Goal: Task Accomplishment & Management: Use online tool/utility

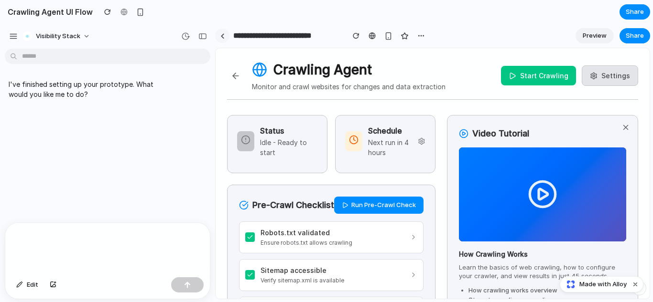
click at [222, 38] on div at bounding box center [222, 35] width 4 height 5
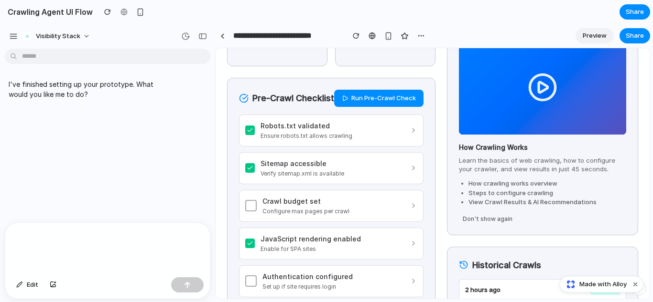
scroll to position [116, 0]
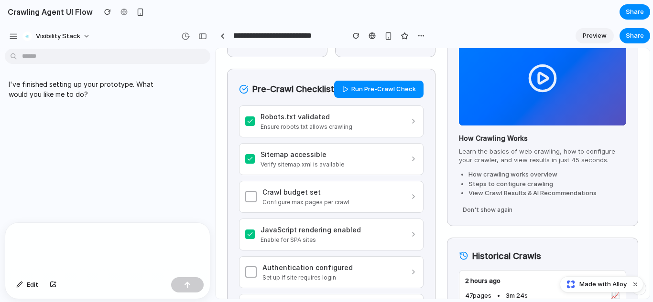
click at [599, 33] on span "Preview" at bounding box center [594, 36] width 24 height 10
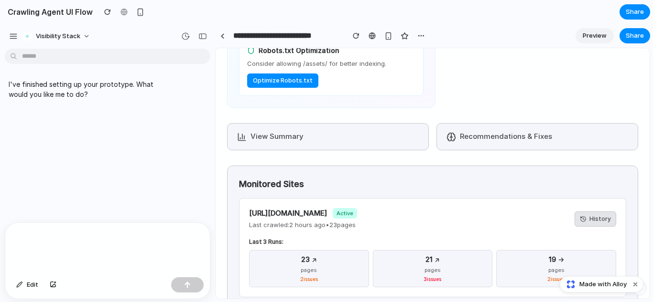
scroll to position [597, 0]
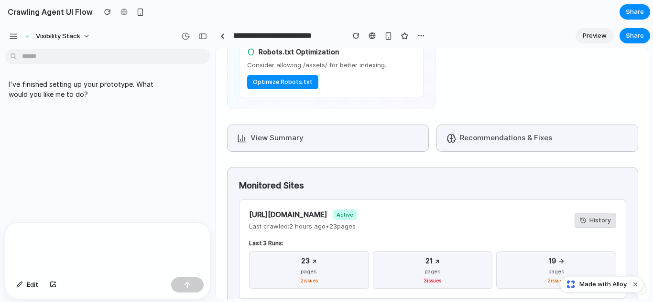
click at [361, 152] on button "View Summary" at bounding box center [328, 138] width 202 height 27
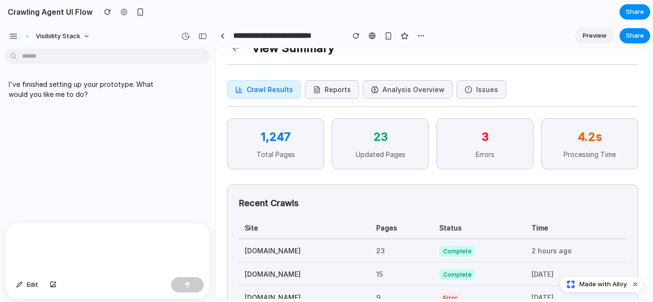
scroll to position [0, 0]
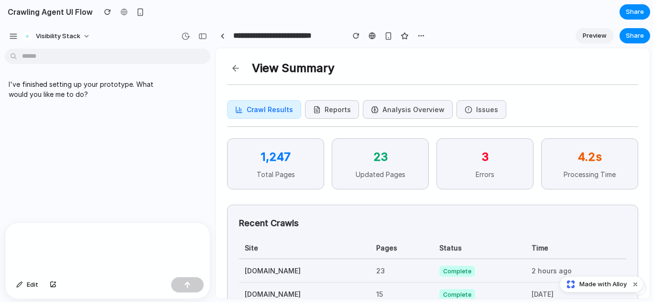
click at [236, 67] on button at bounding box center [235, 68] width 17 height 17
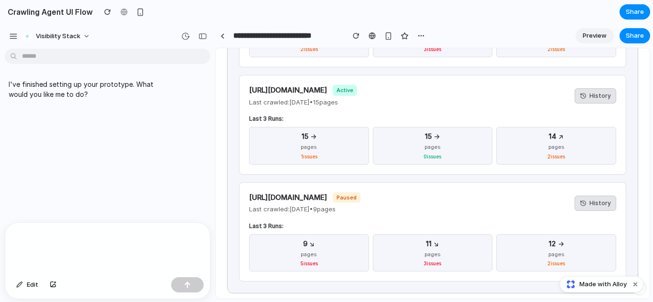
scroll to position [831, 0]
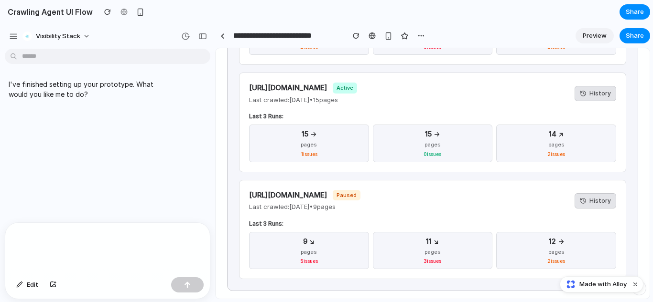
click at [311, 149] on p "pages" at bounding box center [308, 145] width 111 height 8
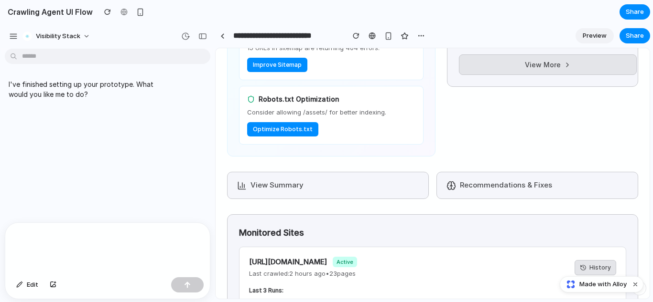
scroll to position [549, 0]
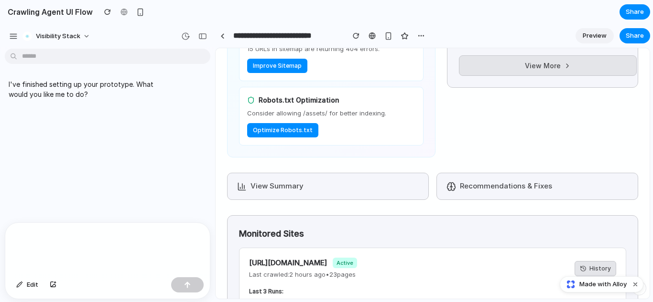
click at [496, 192] on button "Recommendations & Fixes" at bounding box center [537, 186] width 202 height 27
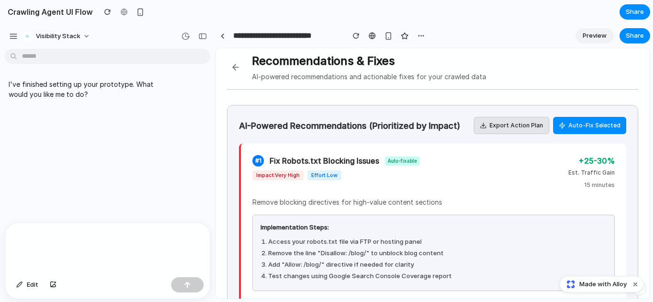
scroll to position [0, 0]
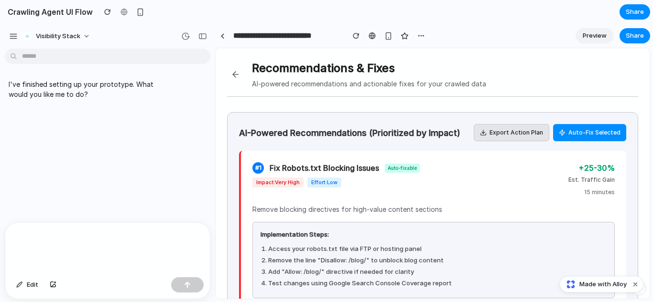
click at [235, 74] on button at bounding box center [235, 74] width 17 height 17
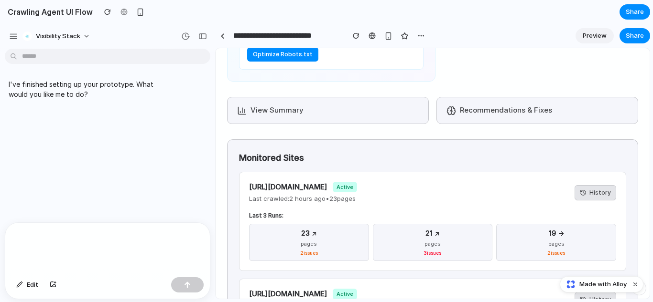
scroll to position [630, 0]
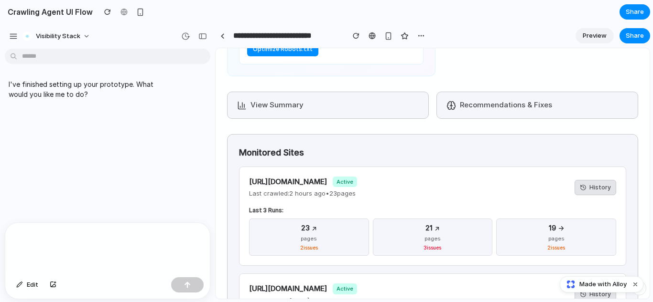
click at [505, 110] on button "Recommendations & Fixes" at bounding box center [537, 105] width 202 height 27
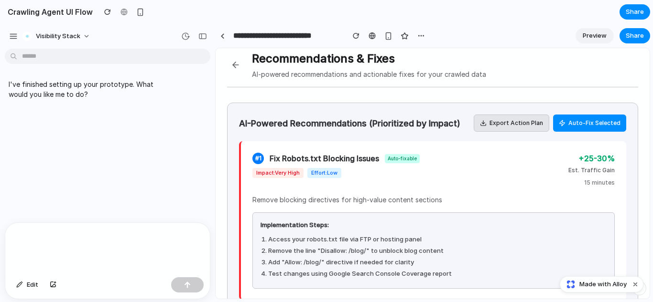
scroll to position [9, 0]
click at [567, 124] on button "Auto-Fix Selected" at bounding box center [589, 123] width 73 height 17
click at [527, 119] on button "Export Action Plan" at bounding box center [510, 123] width 75 height 17
click at [240, 64] on button at bounding box center [235, 65] width 17 height 17
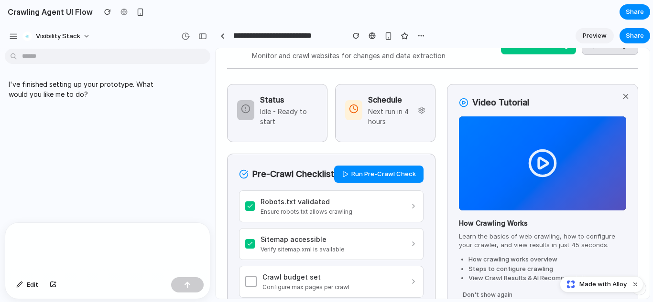
scroll to position [0, 0]
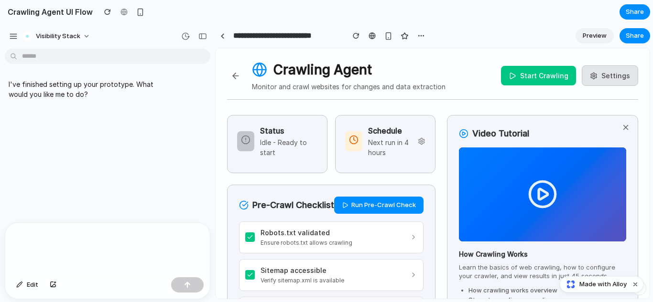
click at [595, 66] on button "Settings" at bounding box center [609, 75] width 56 height 21
click at [600, 77] on button "Settings" at bounding box center [609, 75] width 56 height 21
click at [523, 72] on button "Start Crawling" at bounding box center [538, 76] width 75 height 20
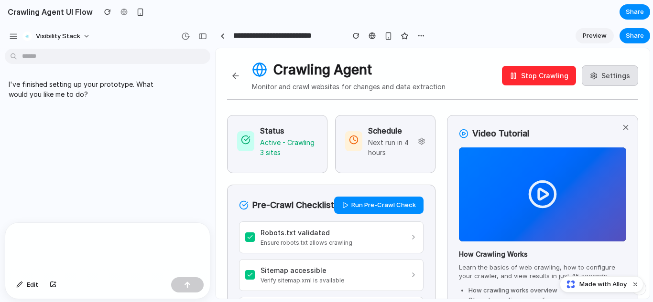
click at [523, 75] on button "Stop Crawling" at bounding box center [539, 76] width 74 height 20
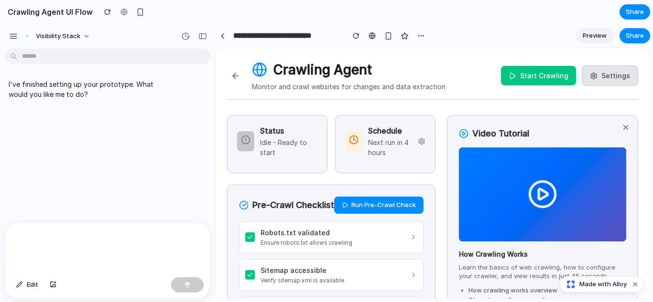
click at [523, 75] on button "Start Crawling" at bounding box center [538, 76] width 75 height 20
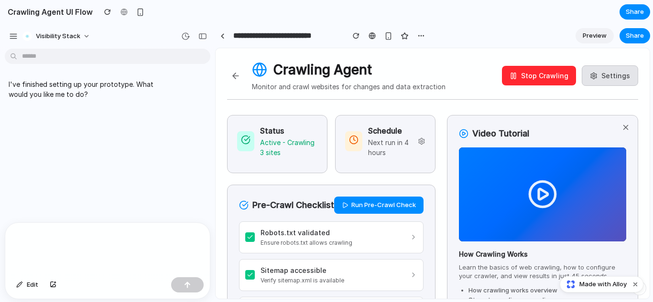
click at [512, 75] on button "Stop Crawling" at bounding box center [539, 76] width 74 height 20
